Goal: Task Accomplishment & Management: Complete application form

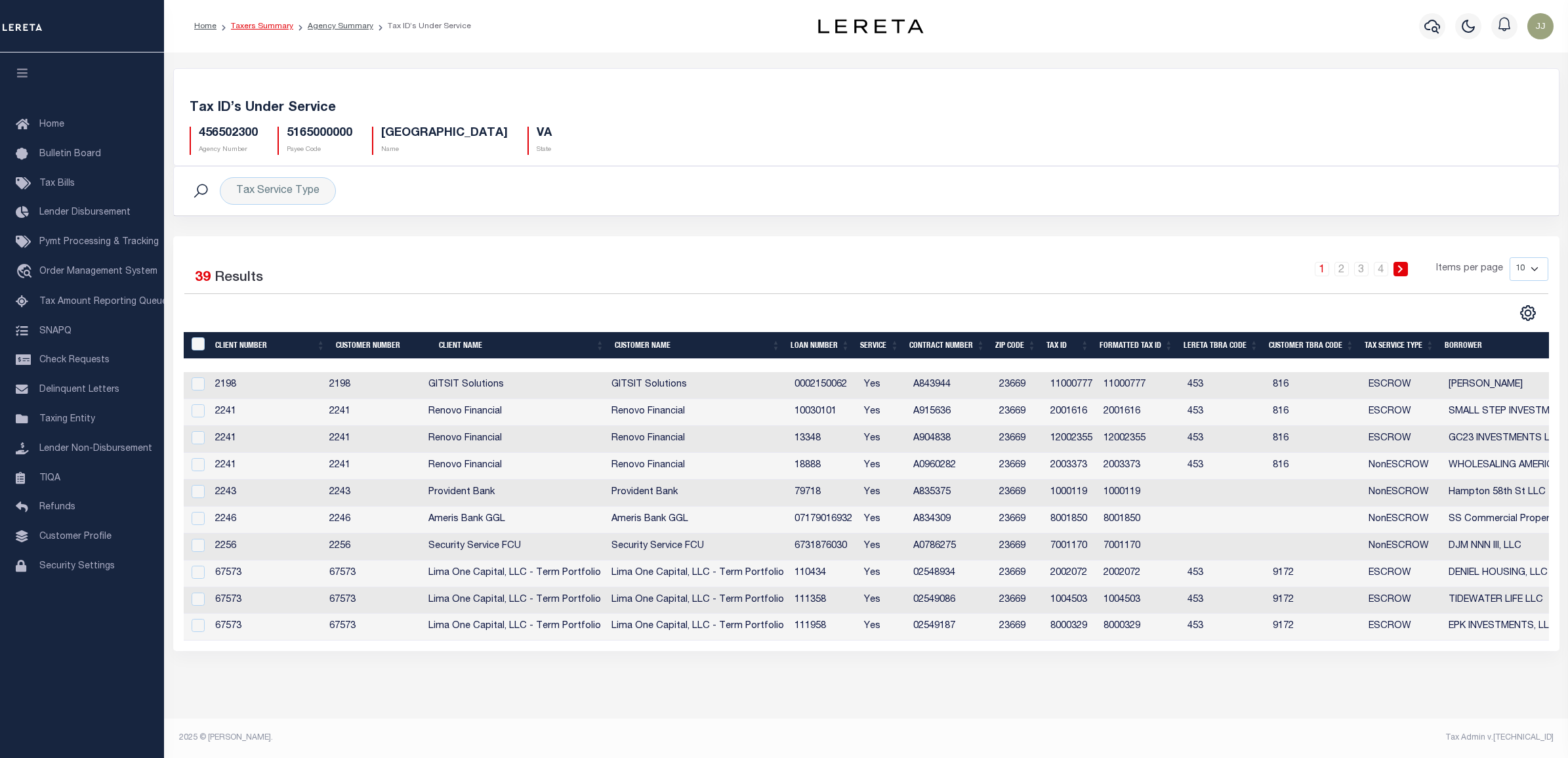
click at [276, 25] on link "Taxers Summary" at bounding box center [262, 26] width 62 height 8
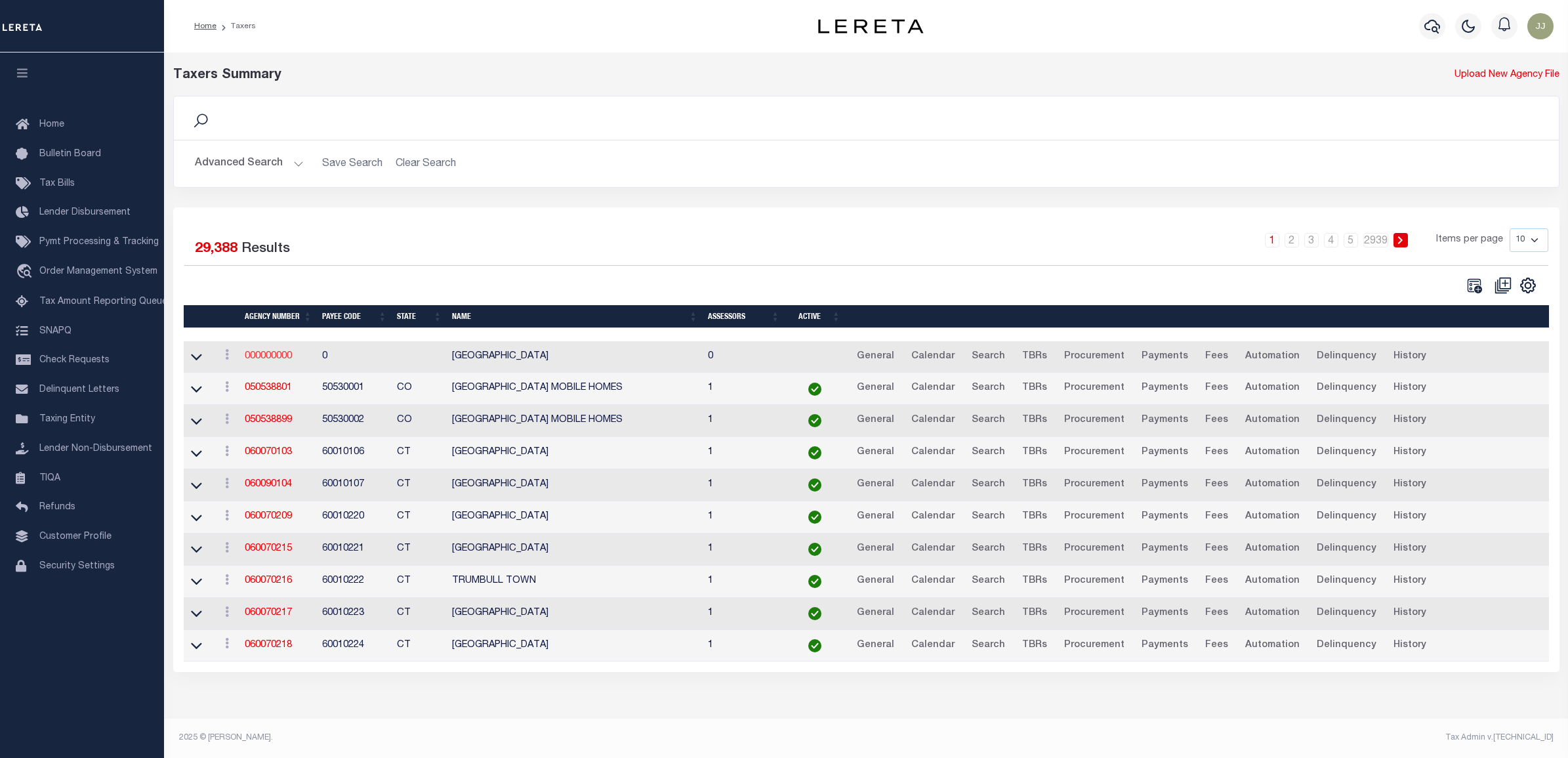
click at [274, 356] on link "000000000" at bounding box center [269, 356] width 47 height 9
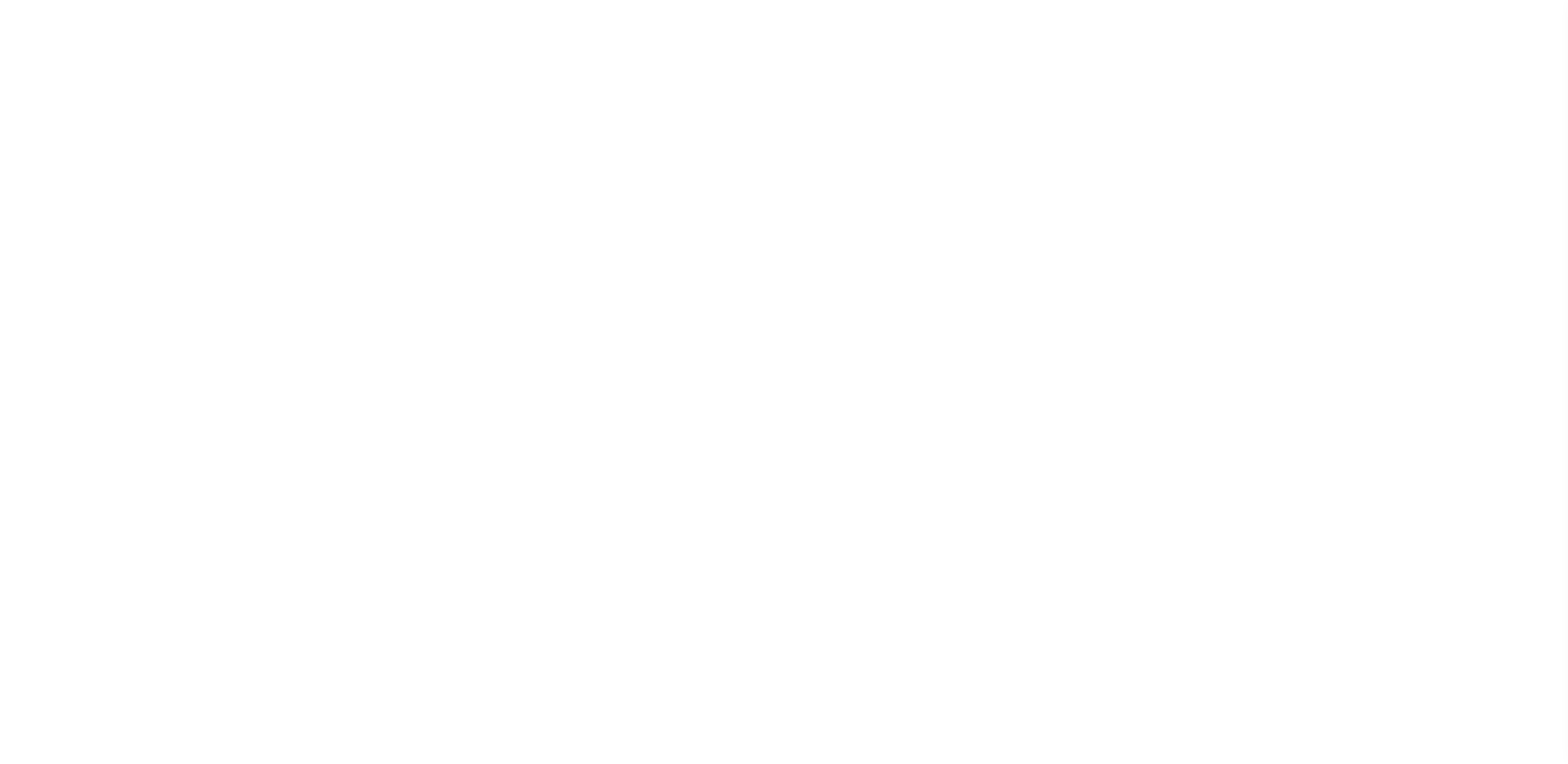
select select
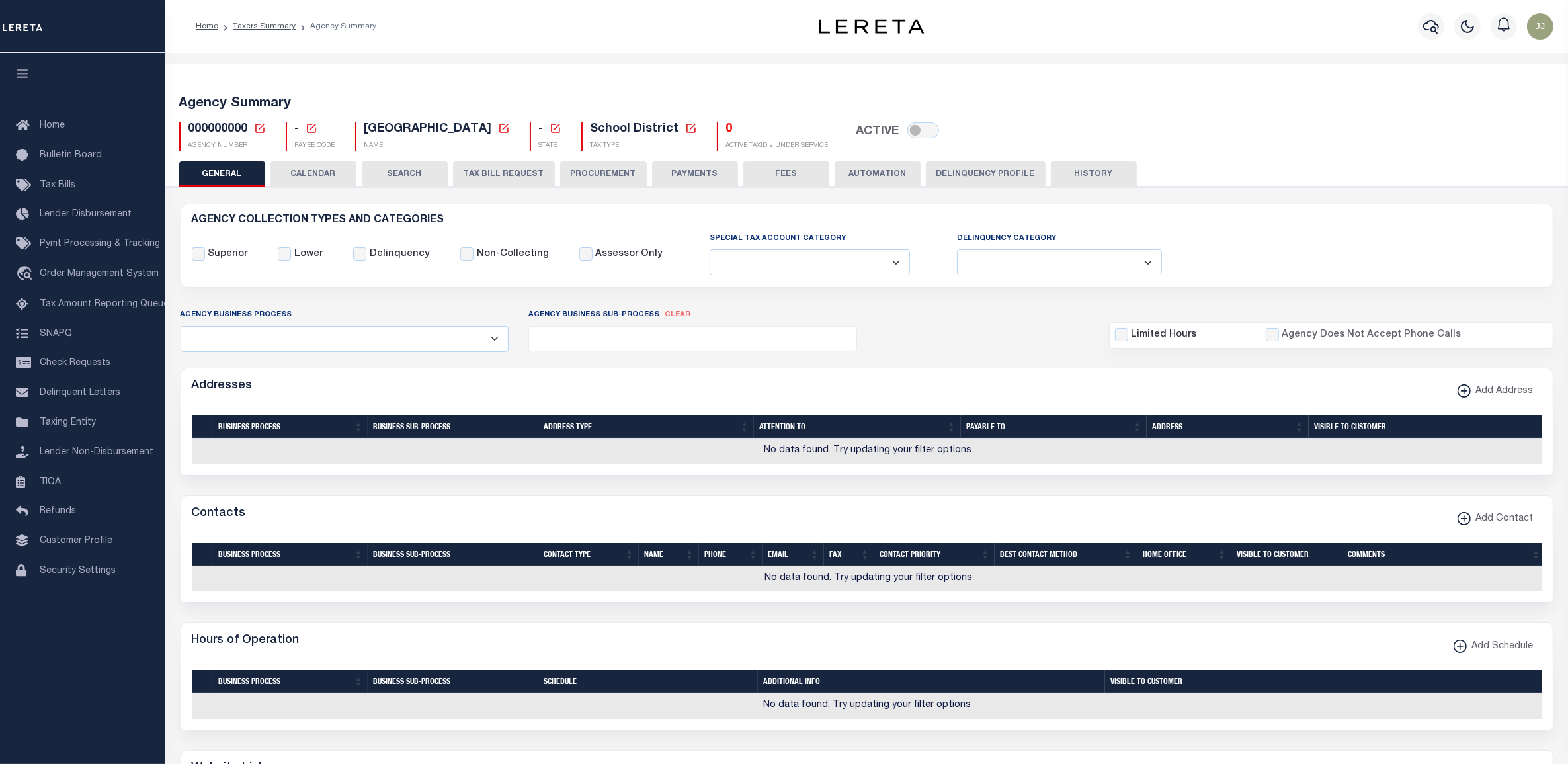
drag, startPoint x: 258, startPoint y: 129, endPoint x: 250, endPoint y: 144, distance: 17.0
click at [258, 129] on icon at bounding box center [259, 128] width 12 height 12
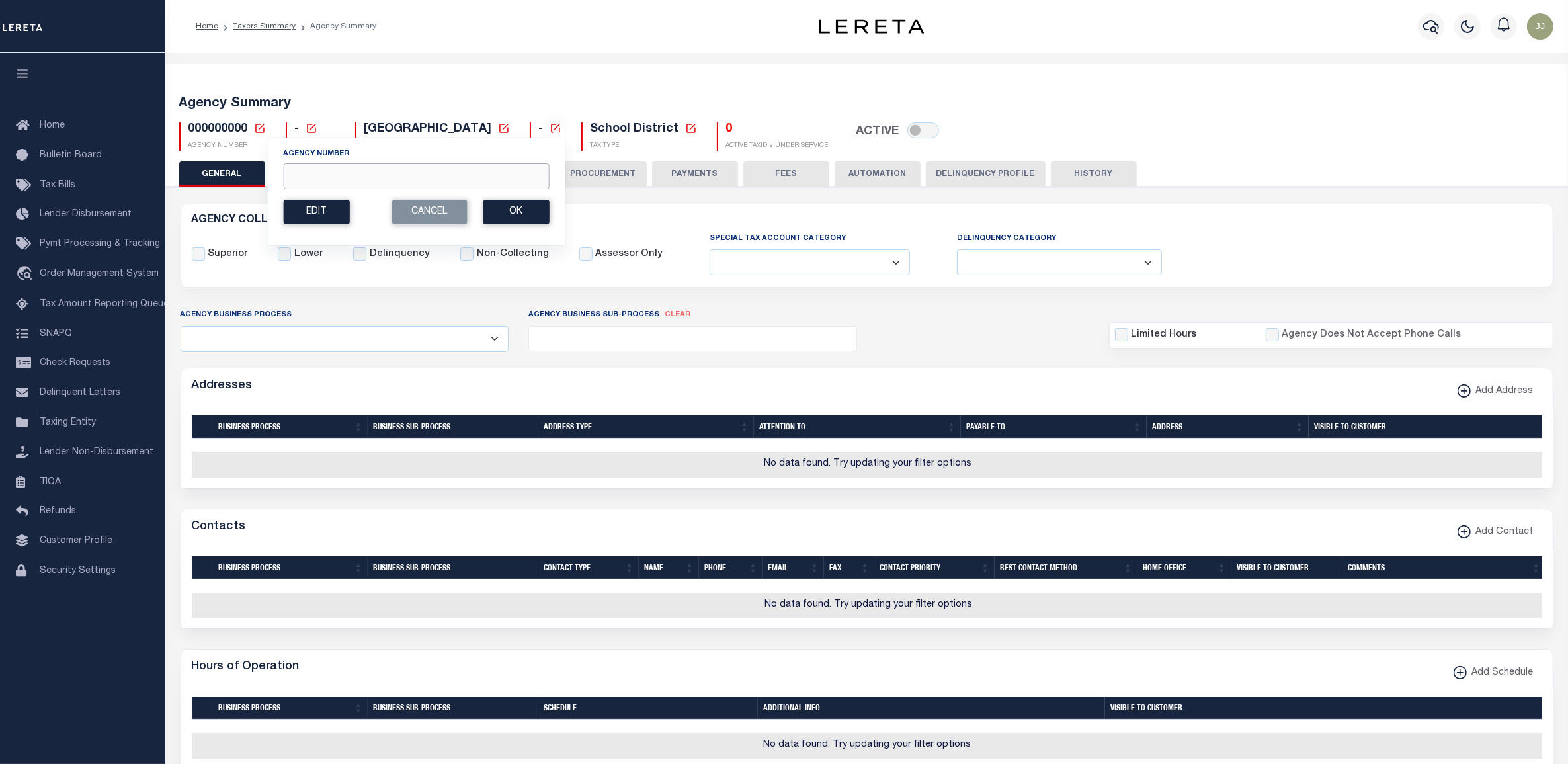
click at [312, 174] on input "Agency Number" at bounding box center [416, 176] width 266 height 25
paste input "210730201"
type input "210730201"
click at [516, 220] on button "Ok" at bounding box center [516, 212] width 66 height 25
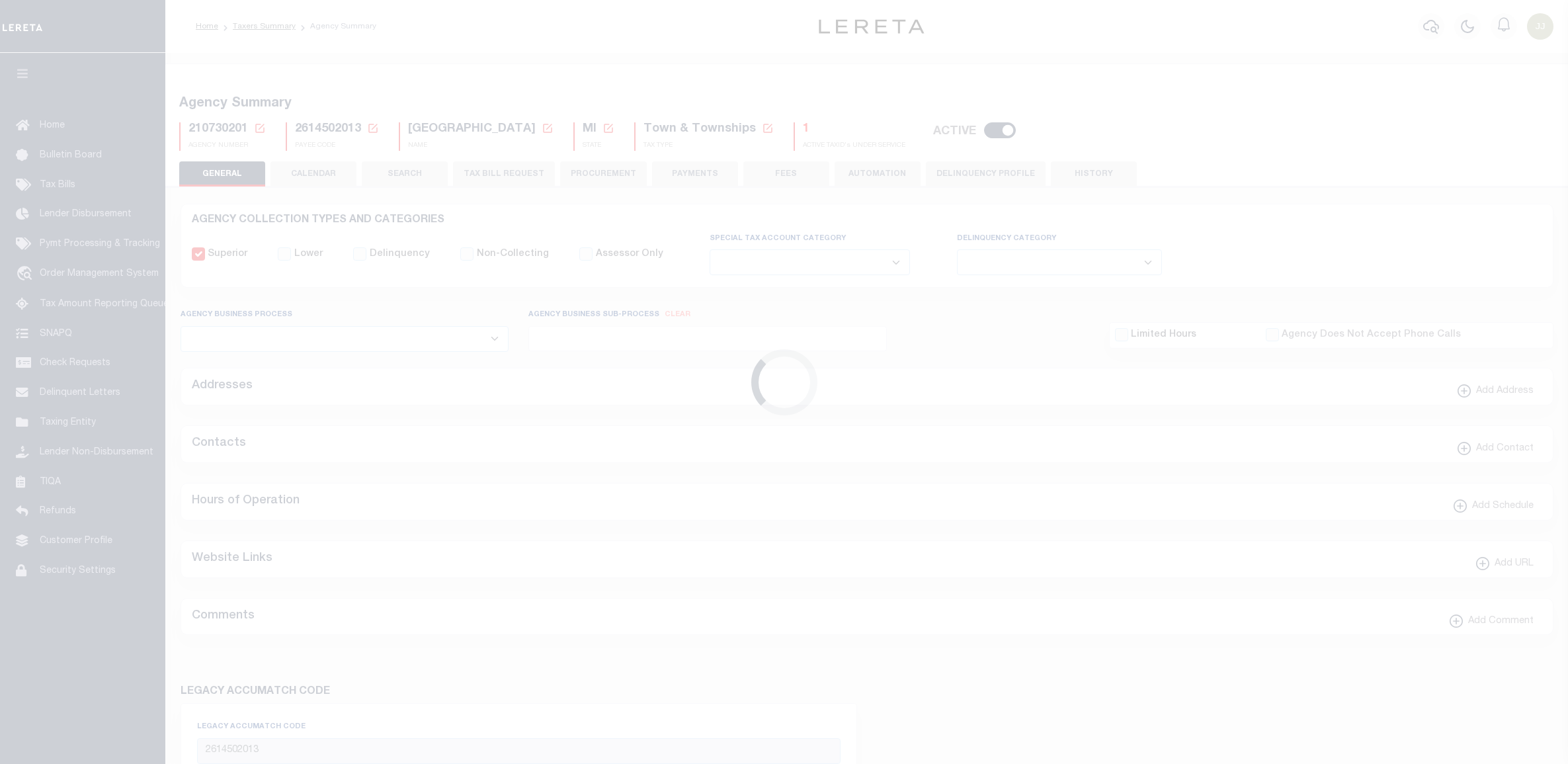
select select
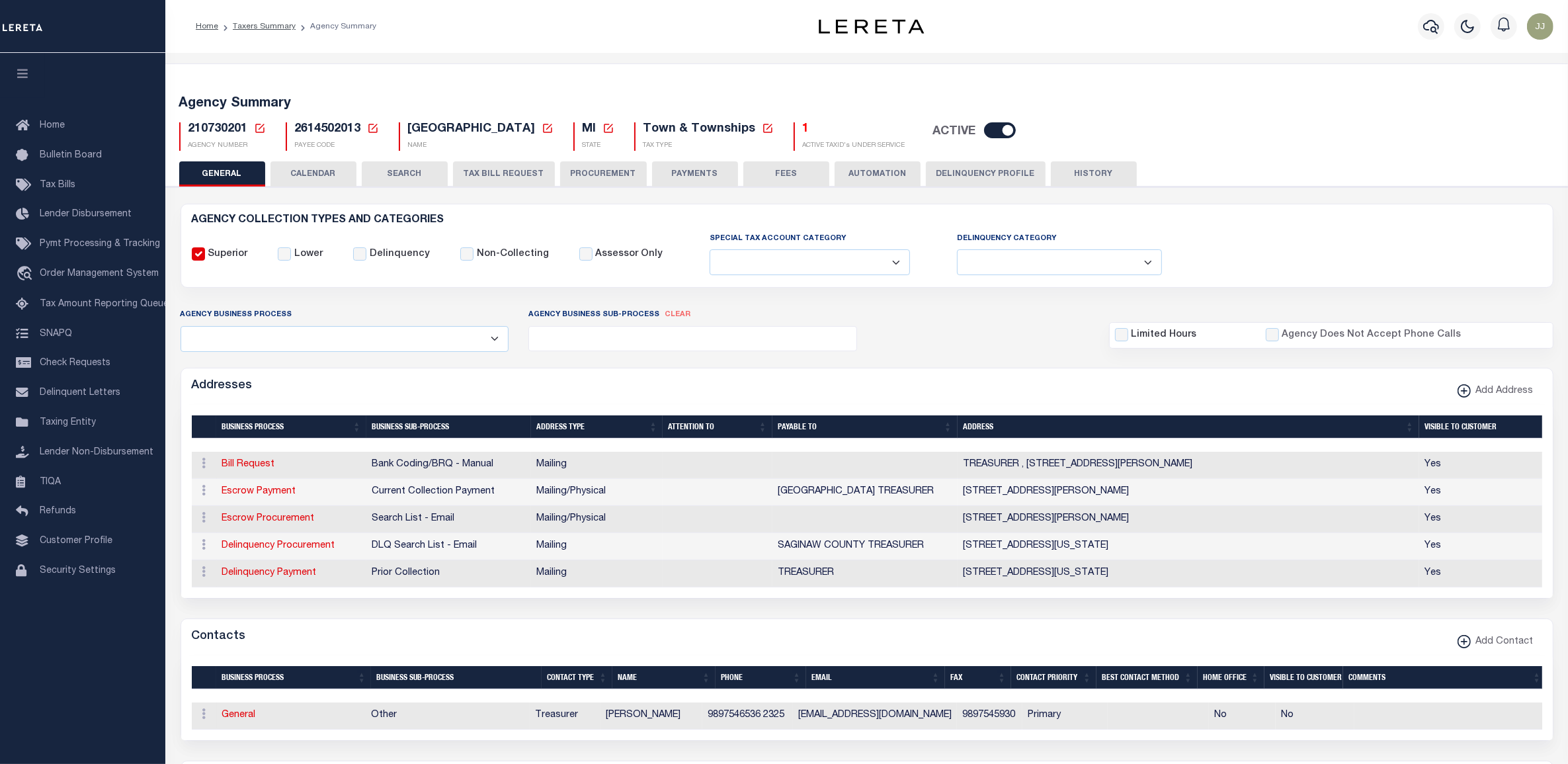
click at [511, 172] on button "TAX BILL REQUEST" at bounding box center [504, 174] width 102 height 25
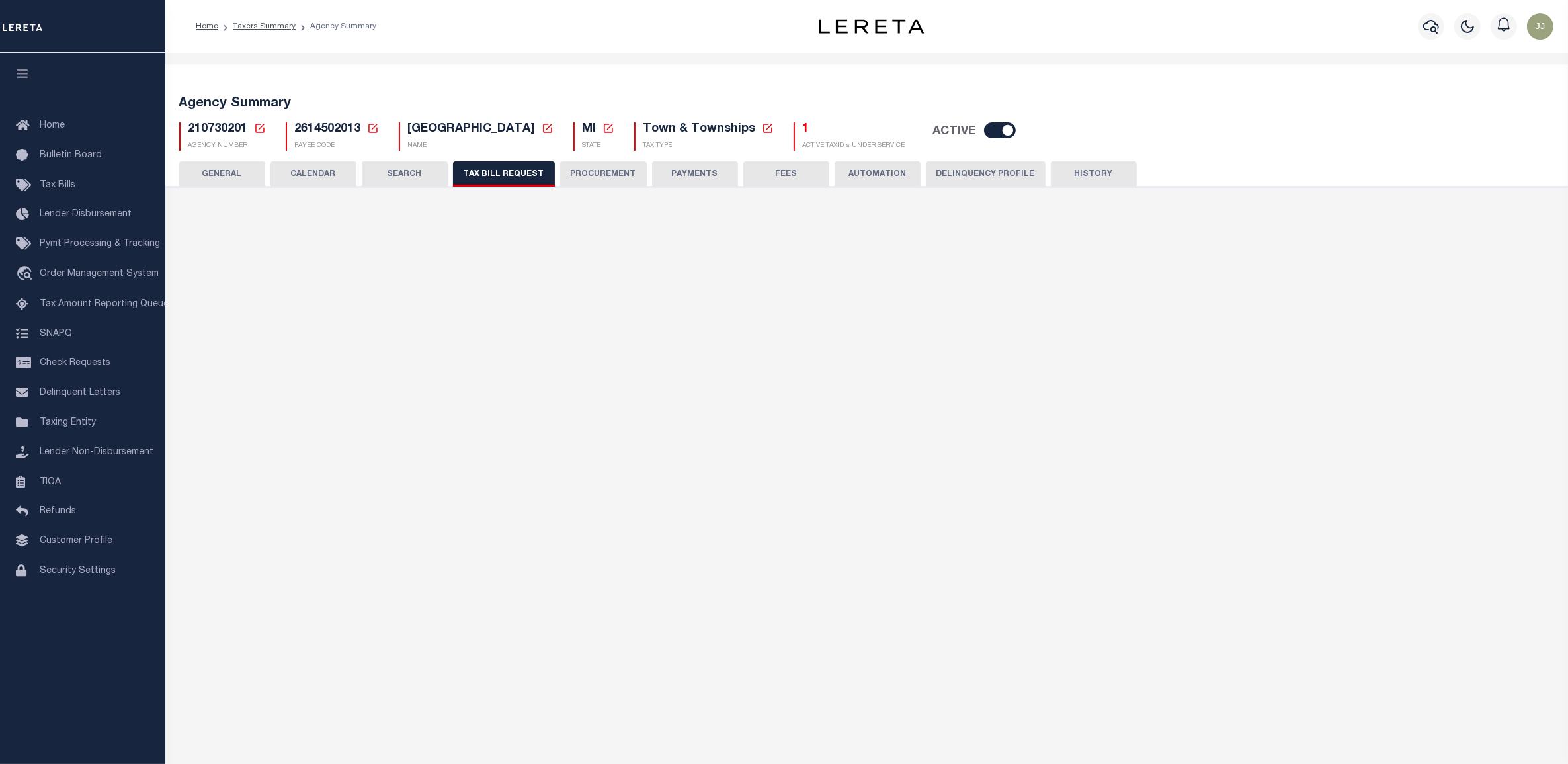
select select "27"
checkbox input "false"
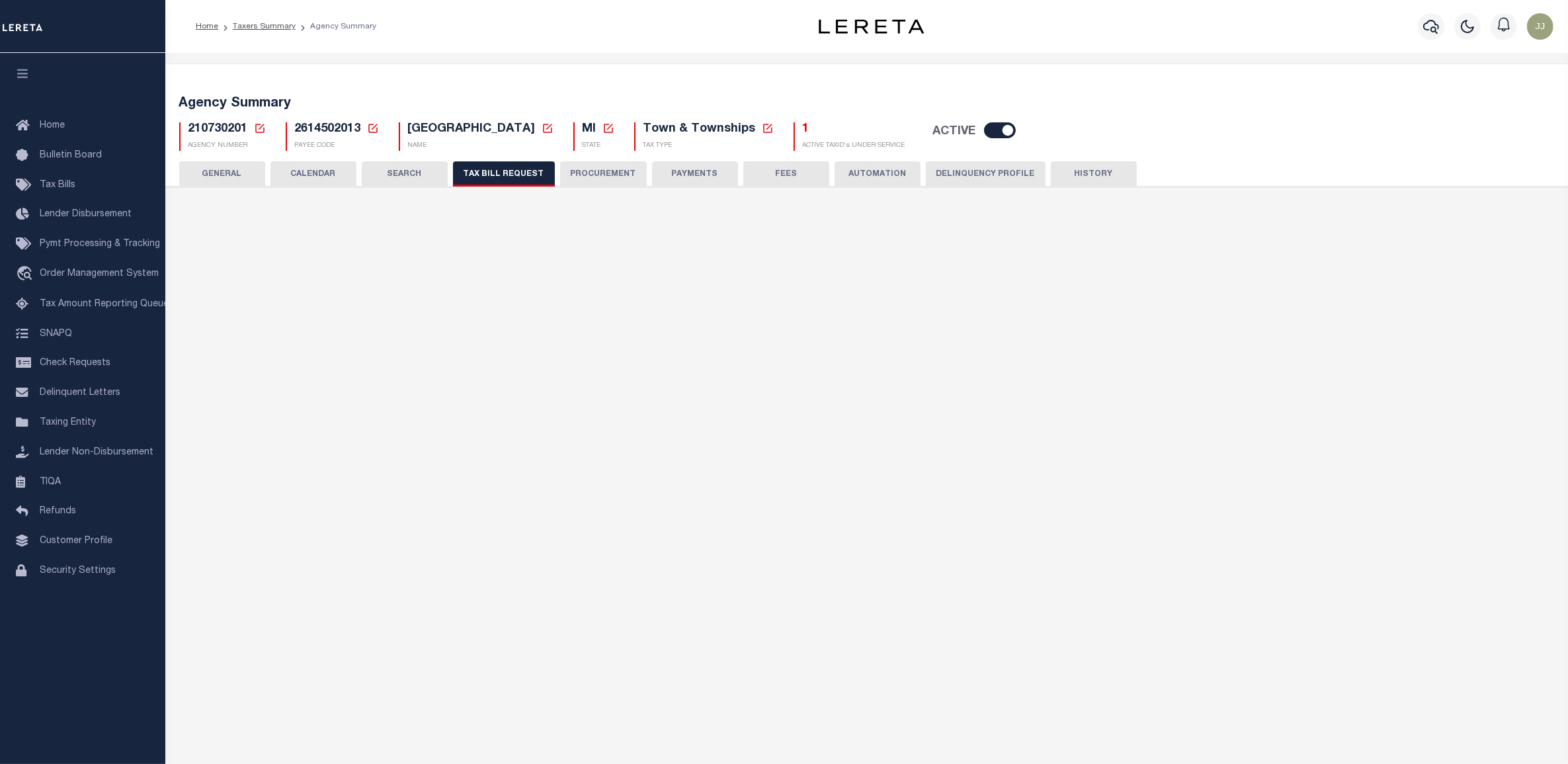
select select "20"
select select "false"
select select
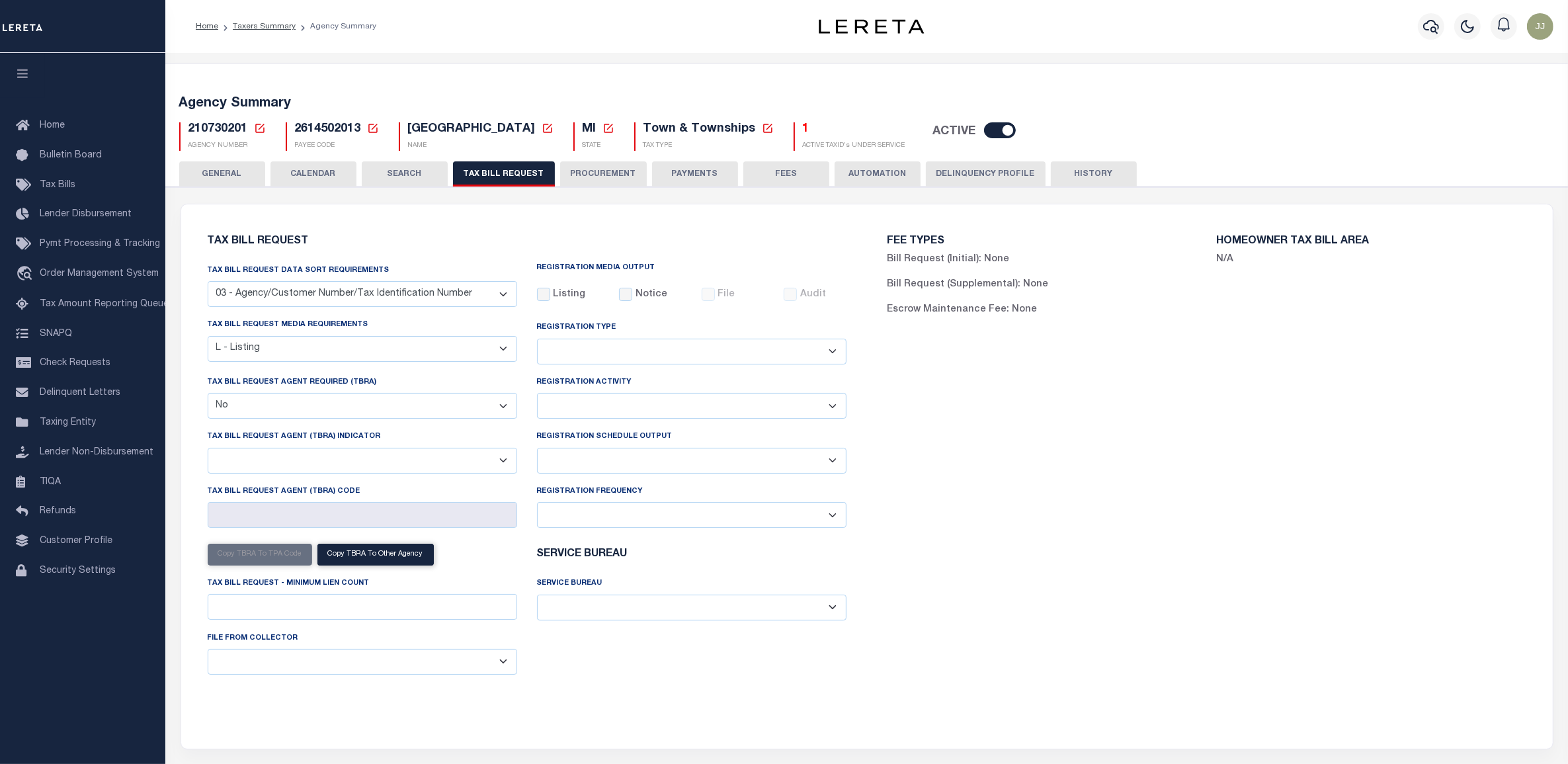
click at [363, 349] on select "A - Listing, File B - Blank Disk E - Notice, Listing F - Form G - Survey L - Li…" at bounding box center [362, 348] width 309 height 25
select select "22"
click at [208, 336] on select "A - Listing, File B - Blank Disk E - Notice, Listing F - Form G - Survey L - Li…" at bounding box center [362, 348] width 309 height 25
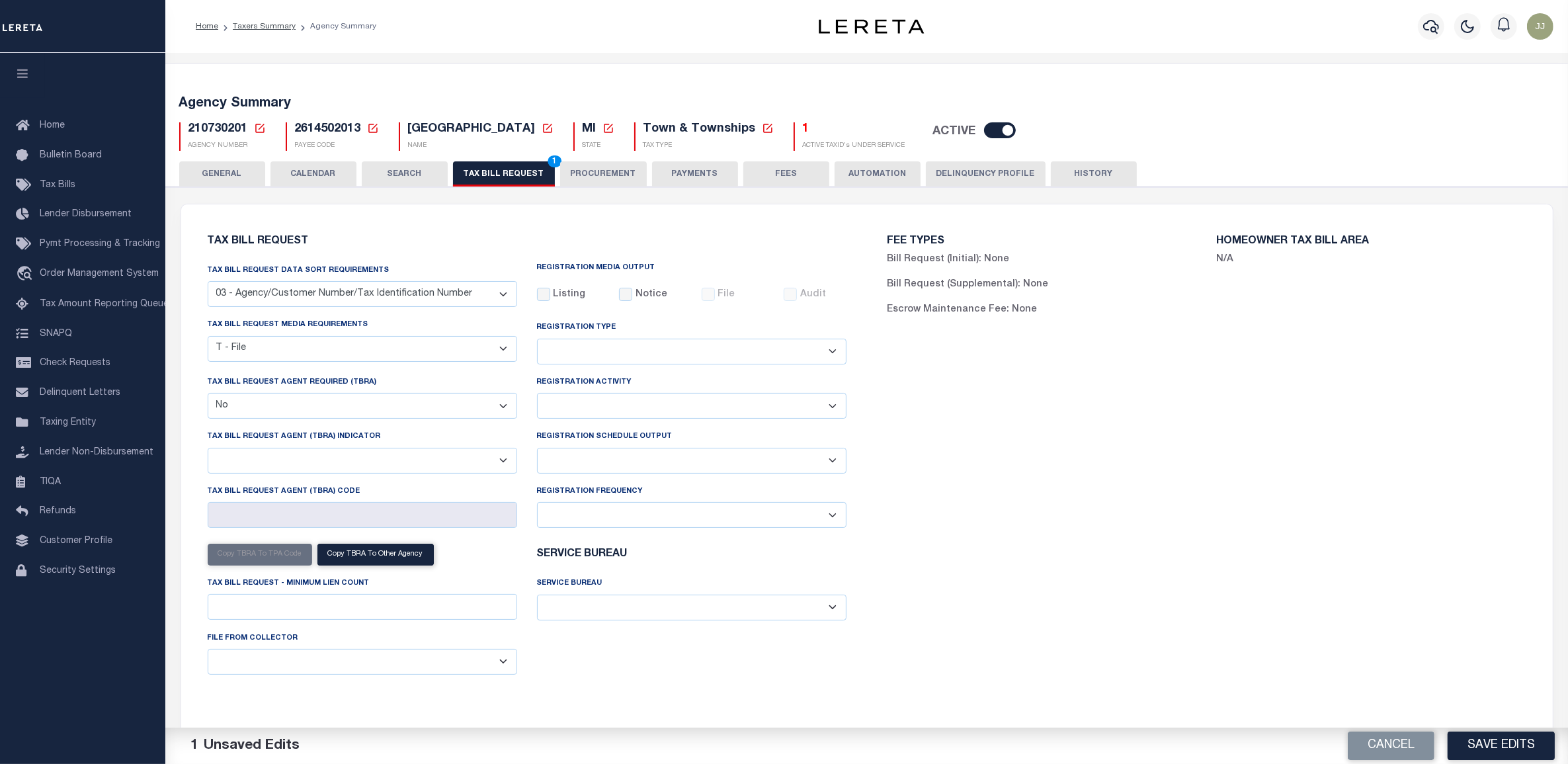
click at [566, 522] on select "Daily Monthly - First Day of the Month Monthly - Last Day of the Month Monthly …" at bounding box center [691, 514] width 309 height 25
click at [576, 480] on div "Registration Schedule Output Delta File Full File" at bounding box center [691, 456] width 329 height 54
click at [573, 468] on select "Delta File Full File" at bounding box center [691, 460] width 309 height 25
select select "1"
click at [537, 451] on select "Delta File Full File" at bounding box center [691, 460] width 309 height 25
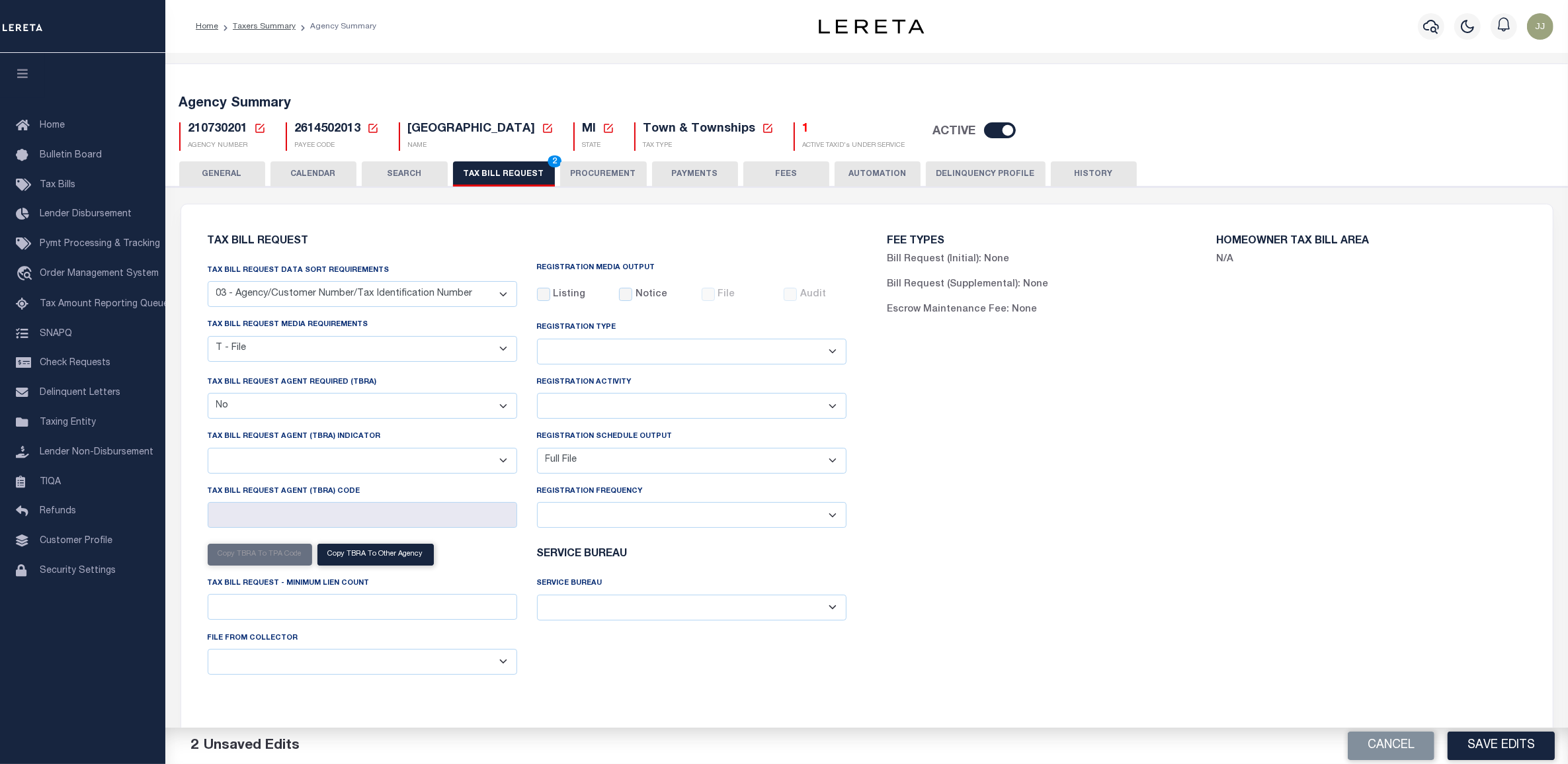
click at [1522, 735] on button "Save Edits" at bounding box center [1501, 745] width 107 height 29
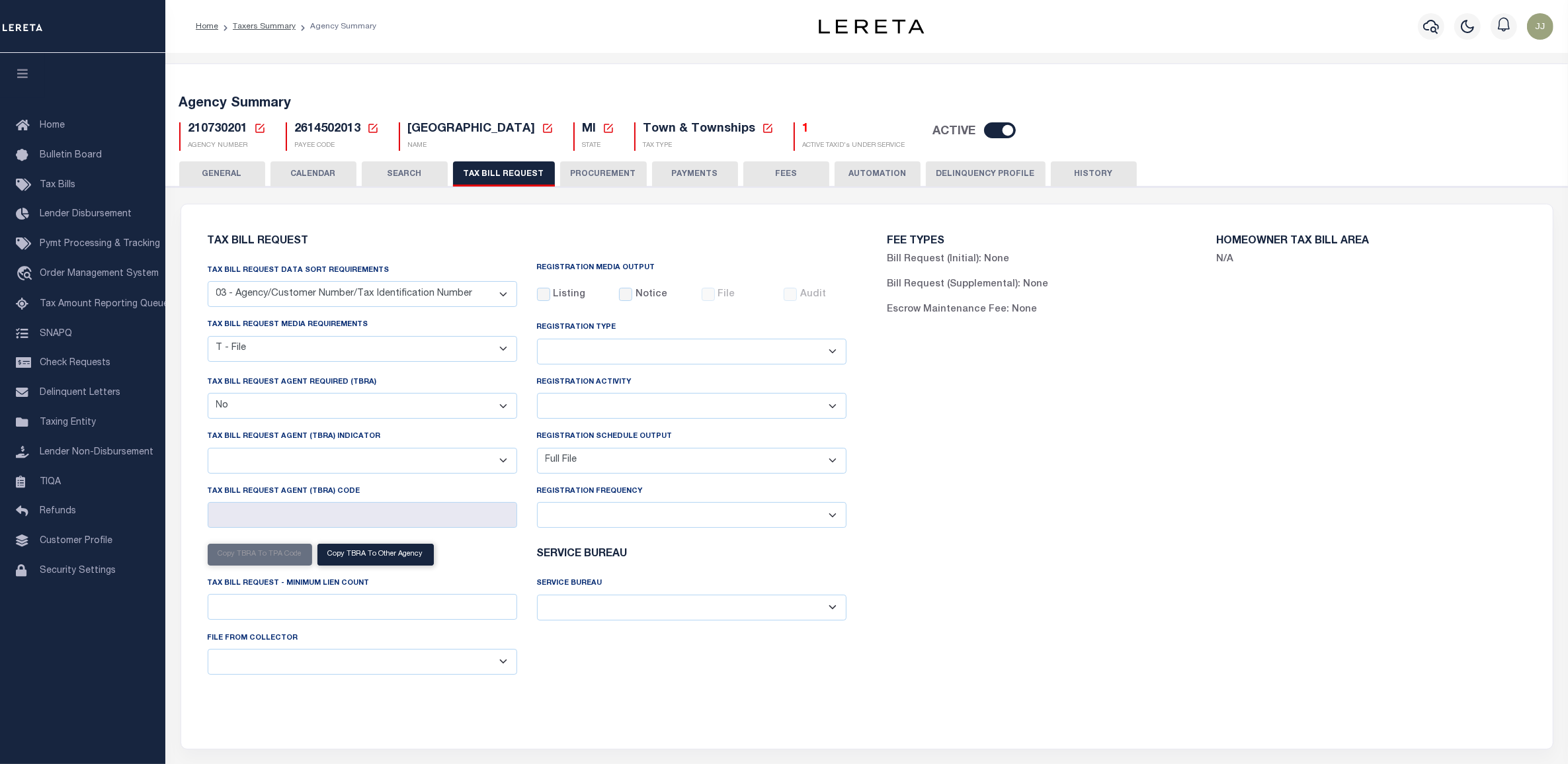
click at [1075, 553] on div "FEE TYPES Bill Request (Initial): None Bill Request (Supplemental): None Escrow…" at bounding box center [1207, 468] width 680 height 497
click at [692, 175] on button "PAYMENTS" at bounding box center [694, 174] width 86 height 25
